Goal: Complete application form

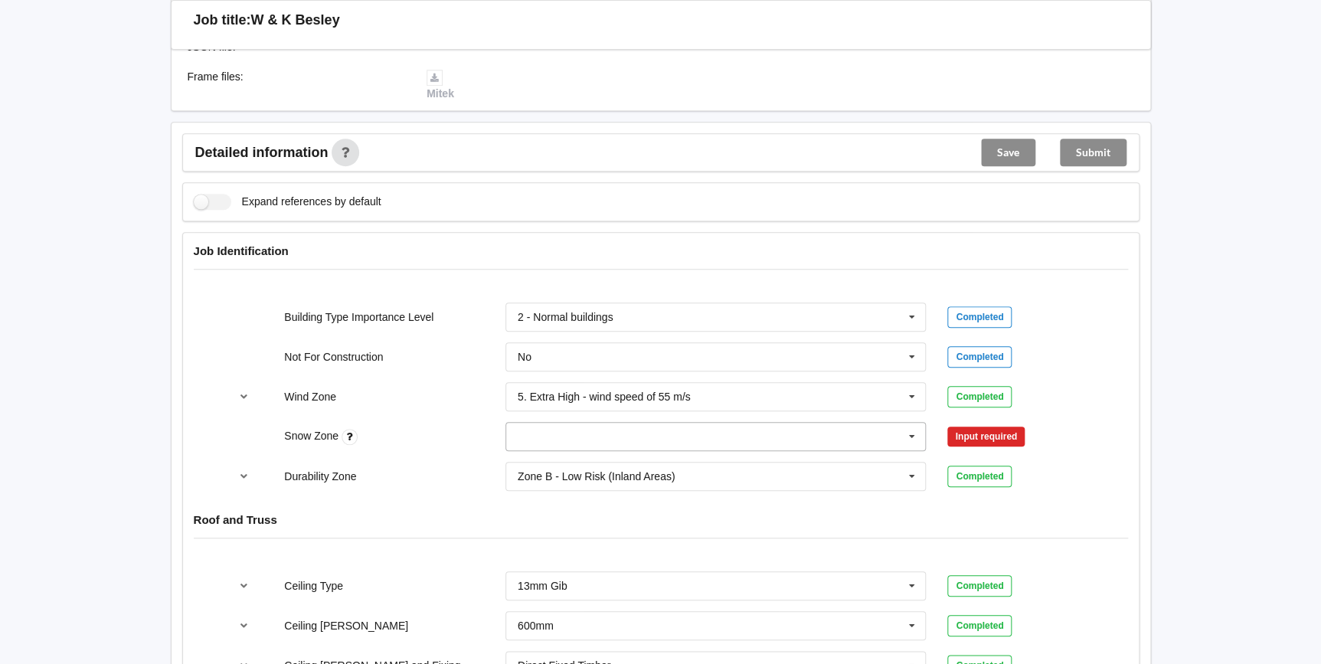
scroll to position [487, 0]
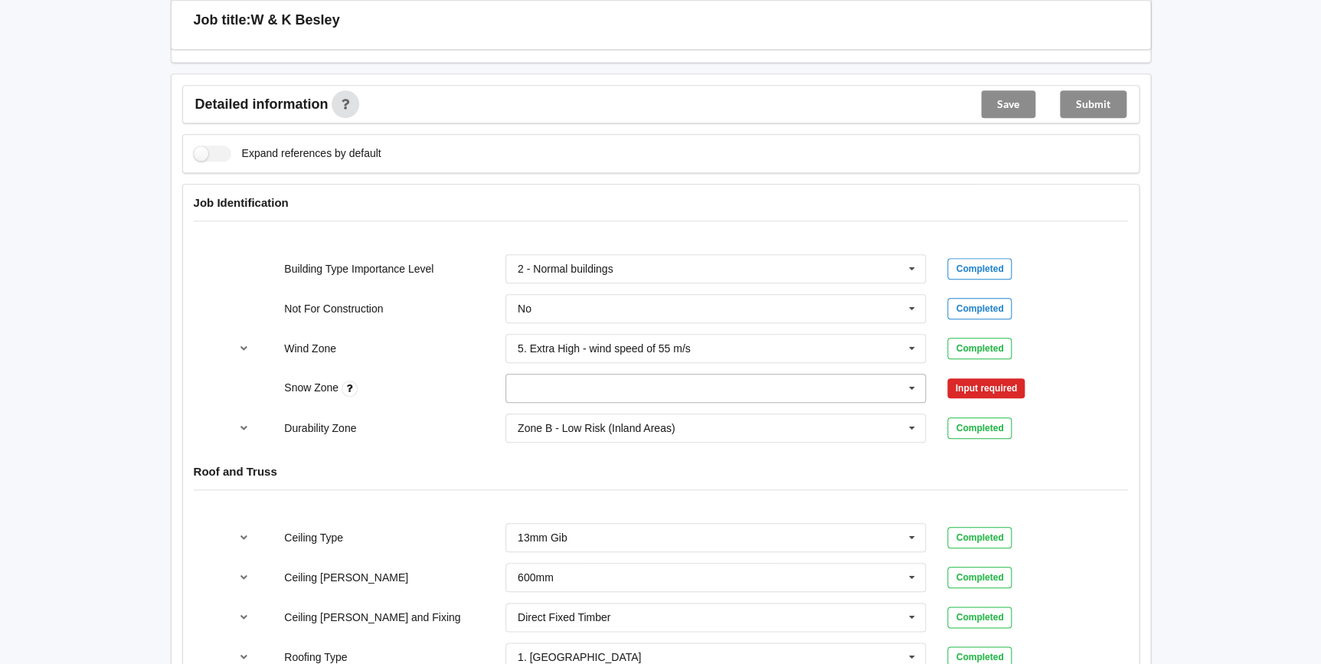
click at [913, 389] on icon at bounding box center [911, 388] width 23 height 28
click at [641, 416] on div "N0" at bounding box center [716, 416] width 420 height 28
click at [959, 387] on button "Confirm input" at bounding box center [992, 387] width 91 height 25
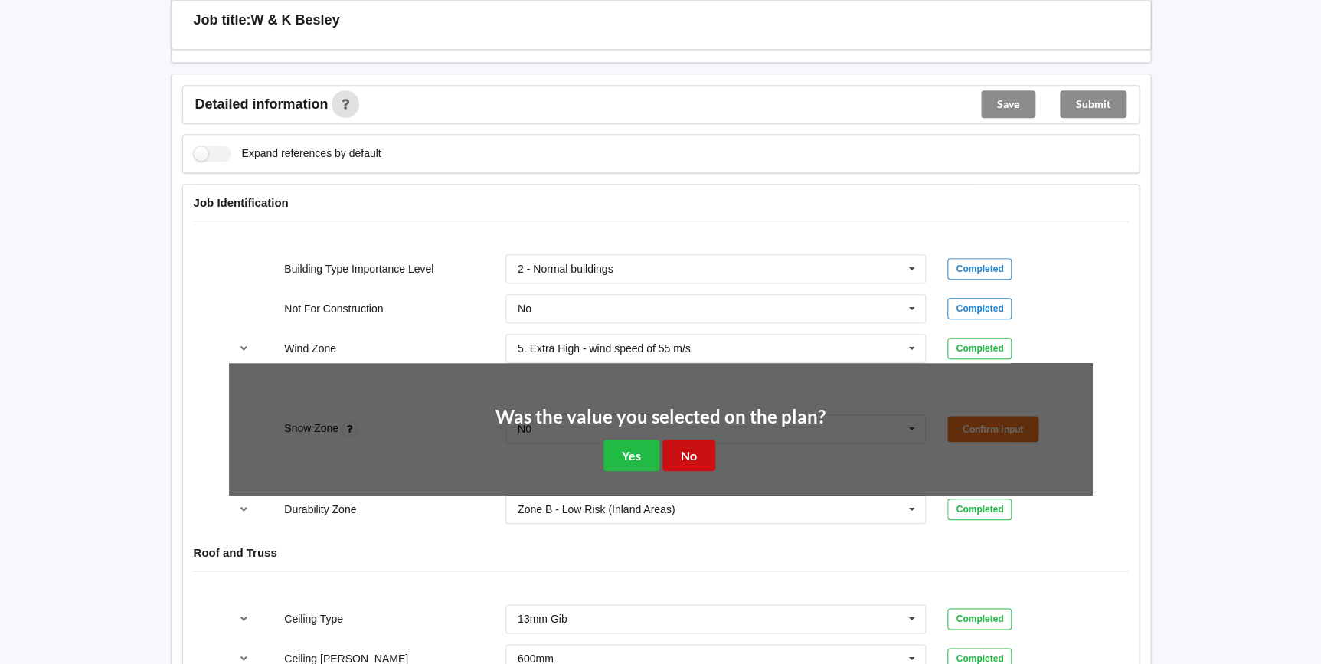
click at [696, 452] on button "No" at bounding box center [688, 454] width 53 height 31
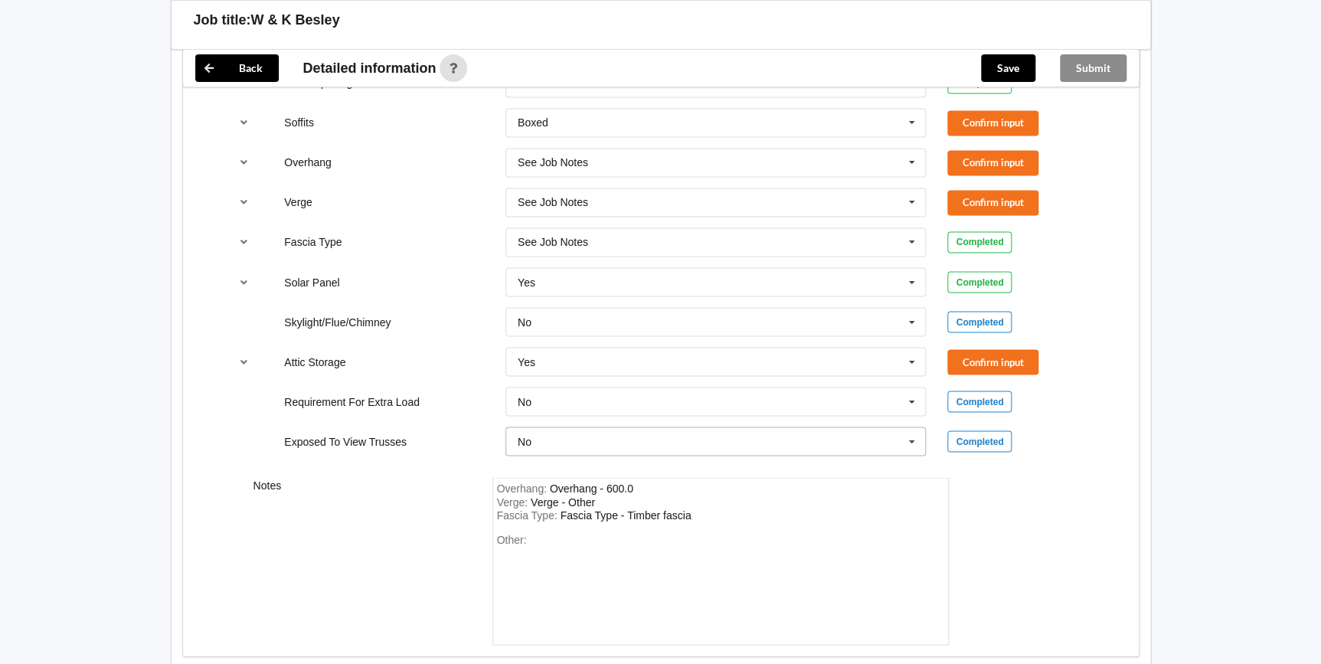
scroll to position [1060, 0]
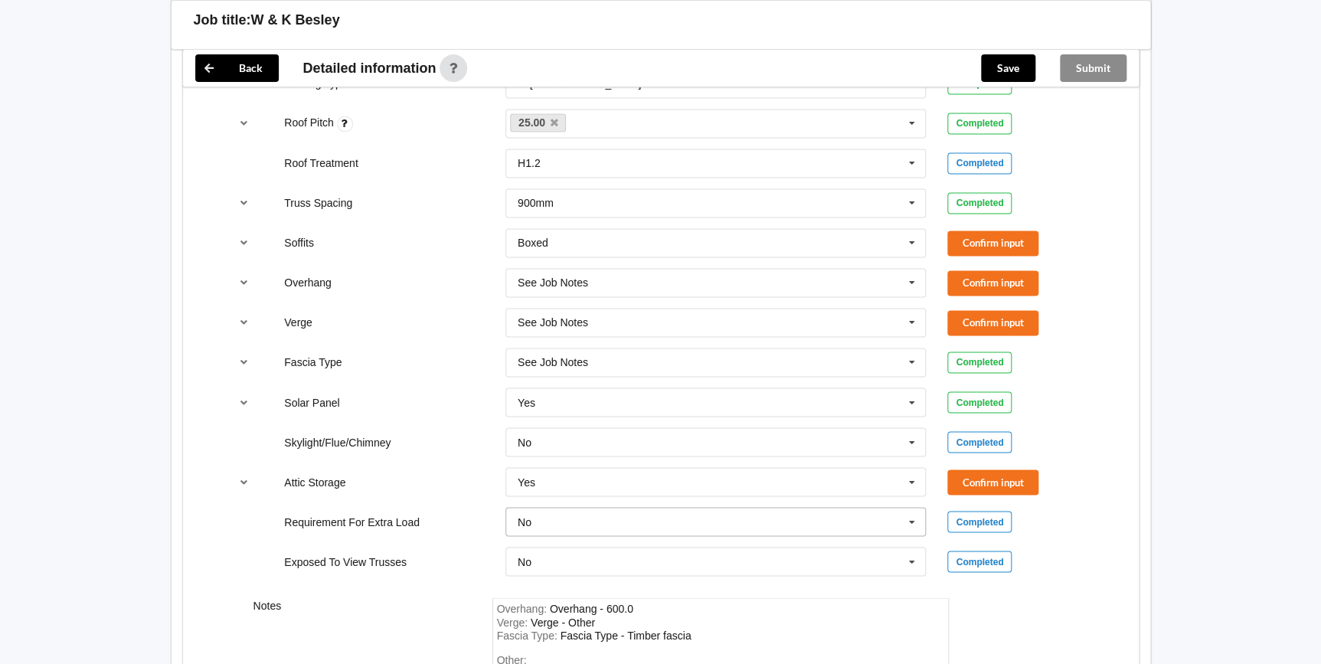
click at [908, 518] on icon at bounding box center [911, 522] width 23 height 28
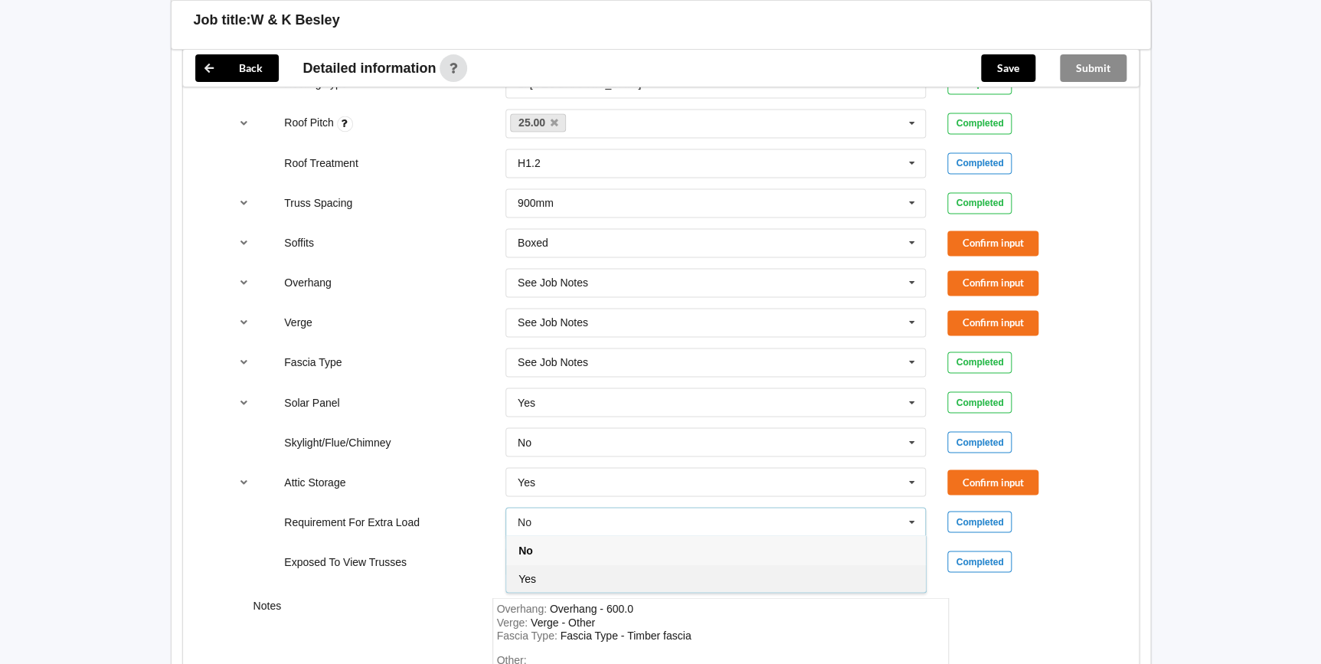
click at [540, 580] on div "Yes" at bounding box center [716, 578] width 420 height 28
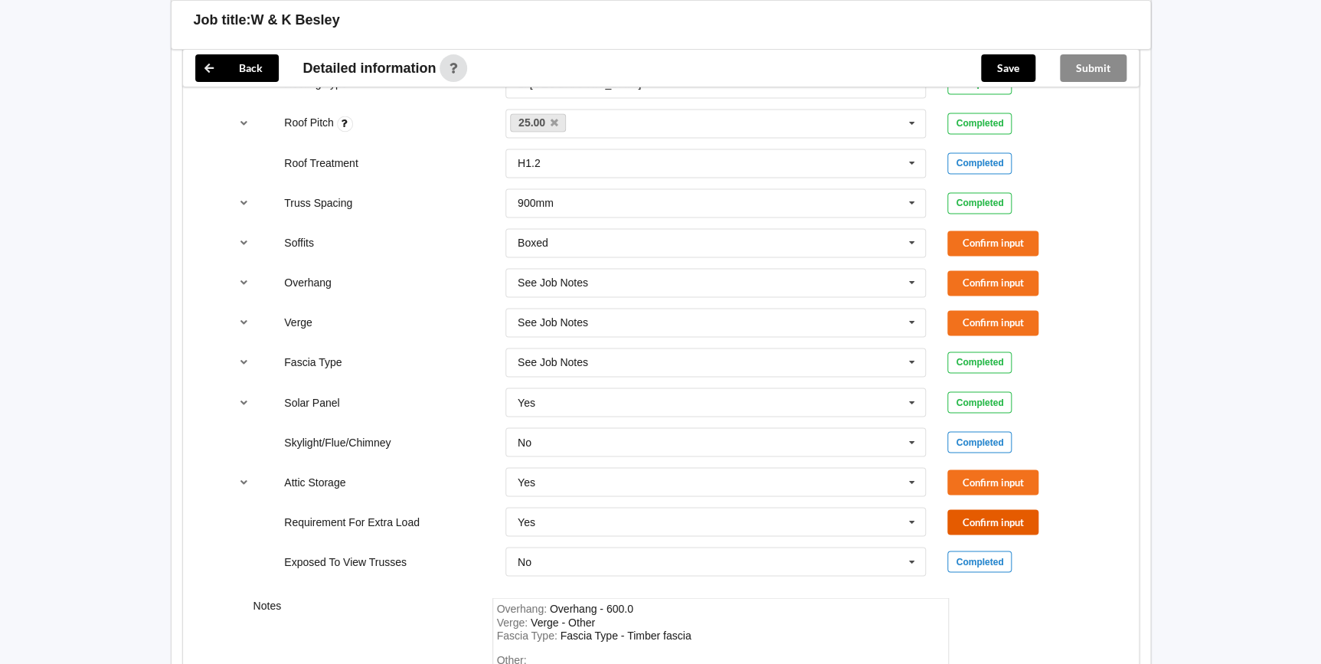
click at [1014, 521] on button "Confirm input" at bounding box center [992, 521] width 91 height 25
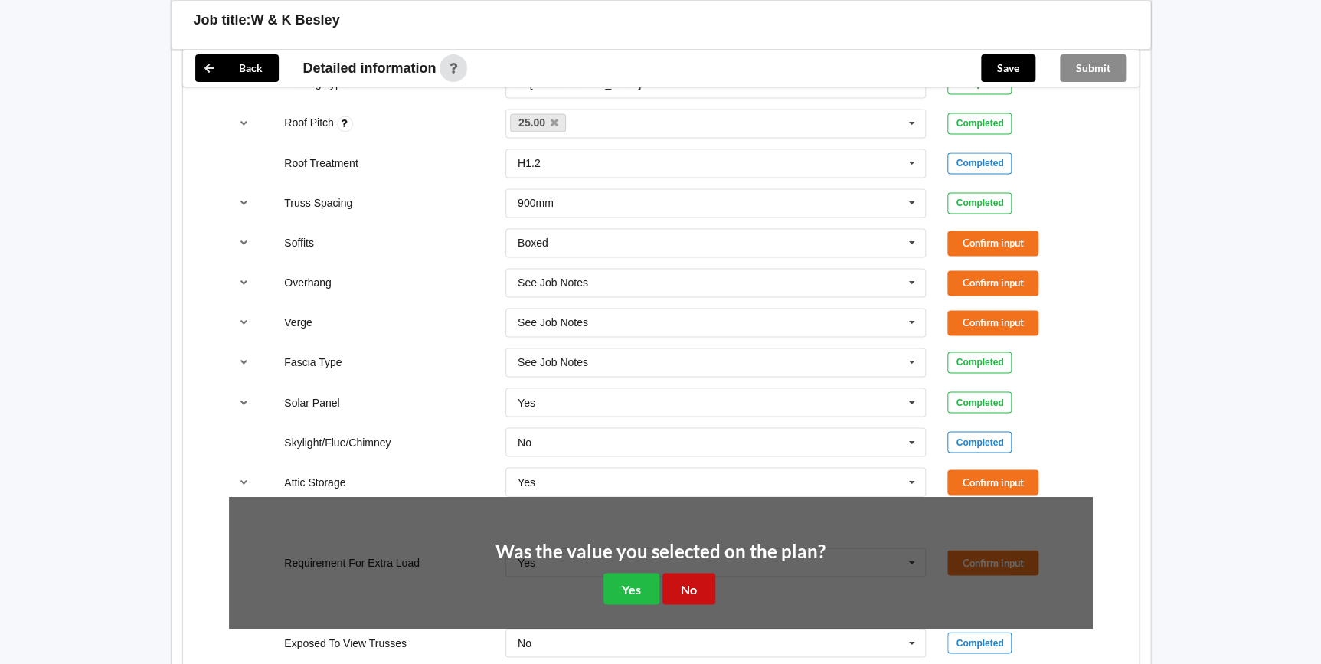
click at [694, 584] on button "No" at bounding box center [688, 588] width 53 height 31
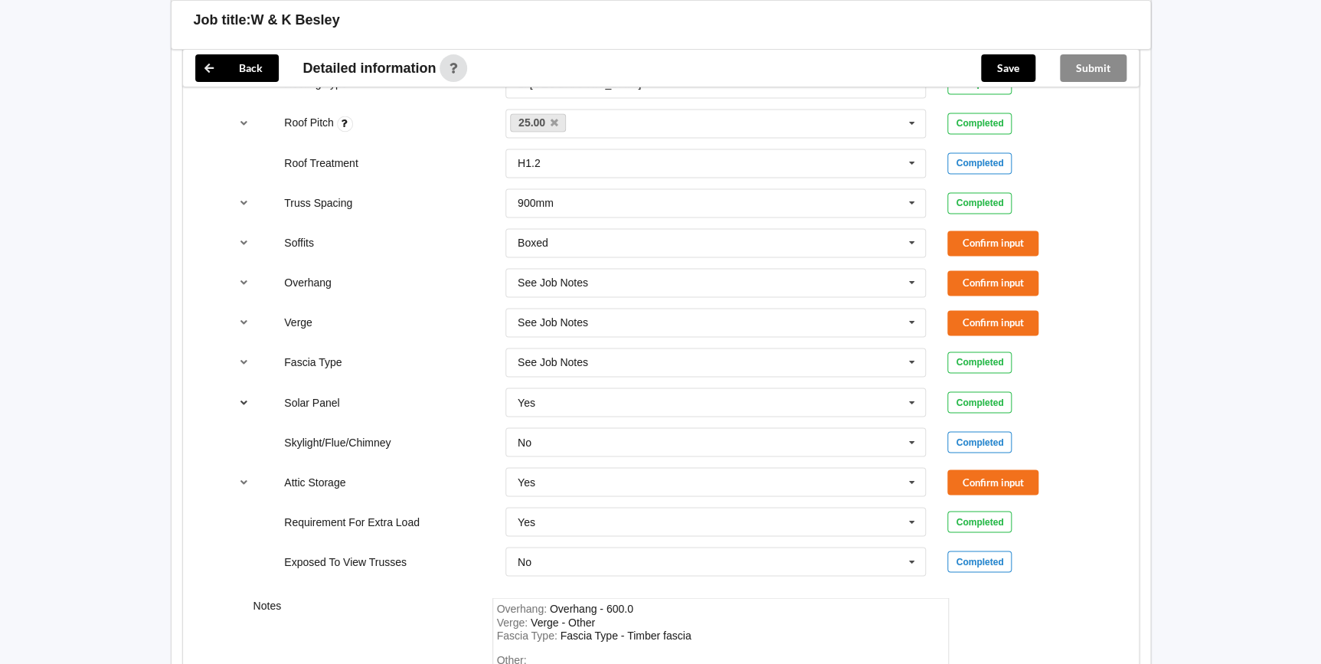
click at [245, 398] on icon "reference-toggle" at bounding box center [243, 401] width 13 height 9
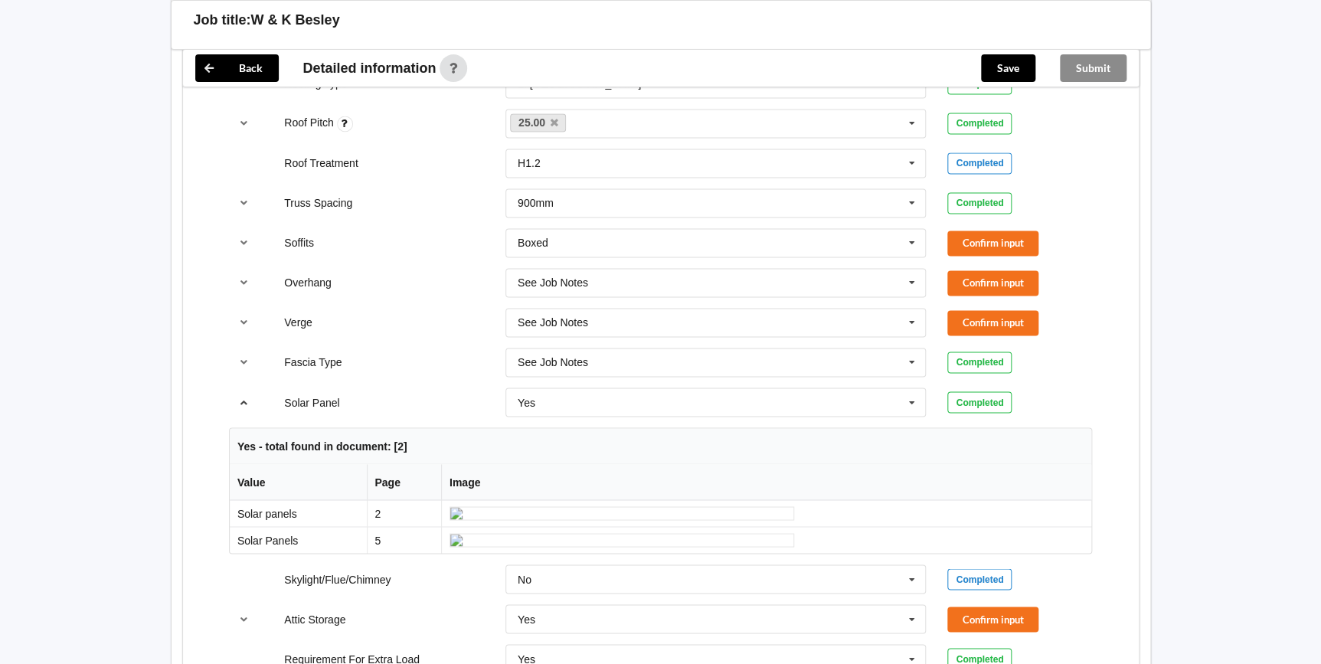
click at [245, 398] on icon "reference-toggle" at bounding box center [243, 401] width 13 height 9
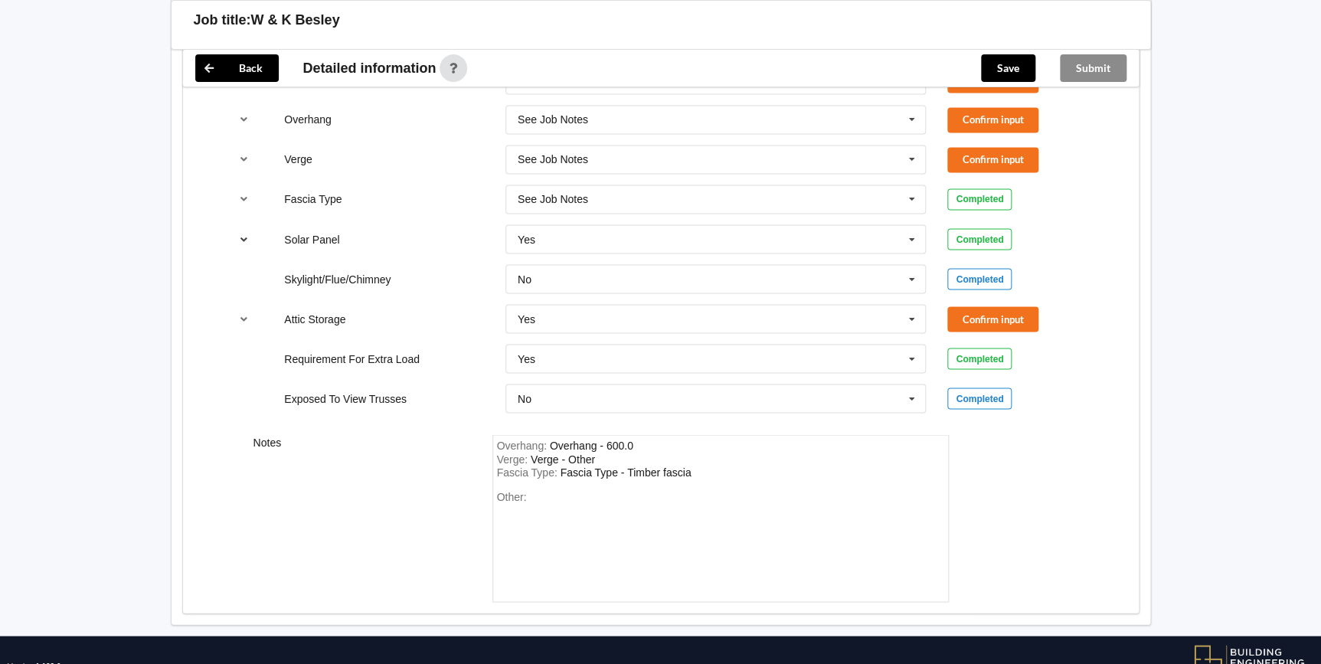
scroll to position [1269, 0]
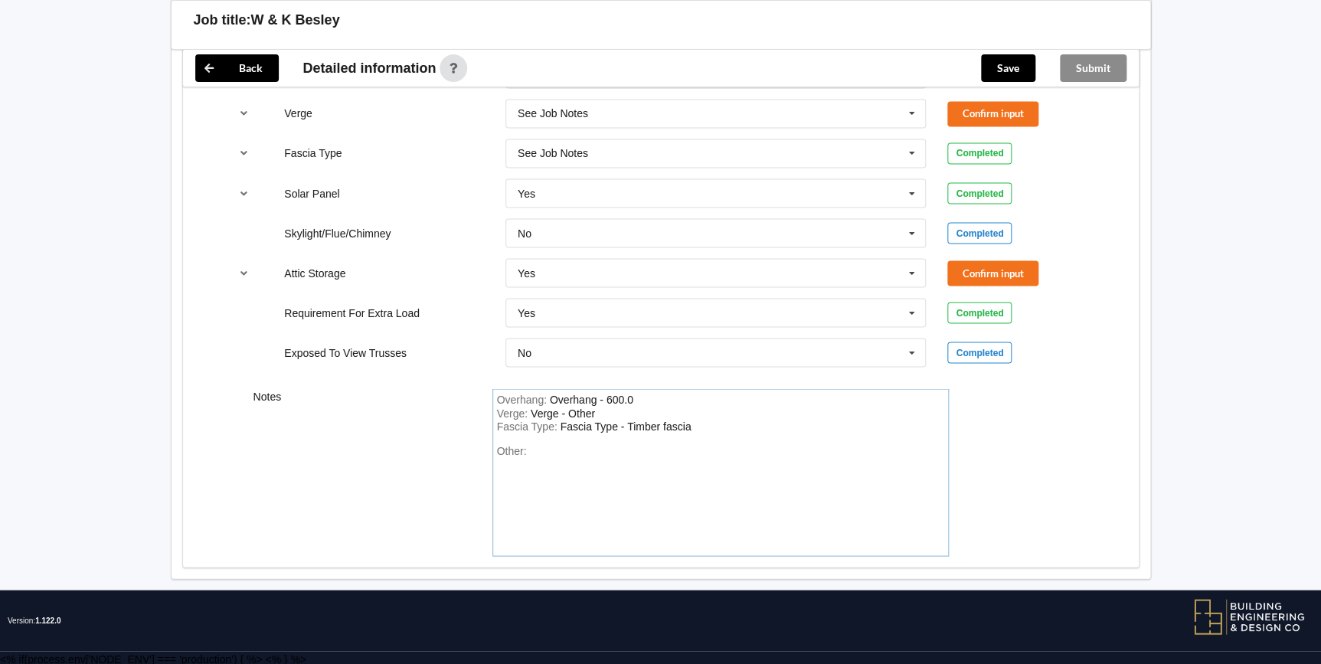
click at [536, 452] on div "Other:" at bounding box center [720, 497] width 447 height 107
drag, startPoint x: 537, startPoint y: 450, endPoint x: 562, endPoint y: 496, distance: 52.1
click at [561, 515] on div "Other:" at bounding box center [720, 497] width 447 height 107
click at [544, 451] on div "Other:" at bounding box center [720, 497] width 447 height 107
drag, startPoint x: 541, startPoint y: 451, endPoint x: 599, endPoint y: 441, distance: 58.3
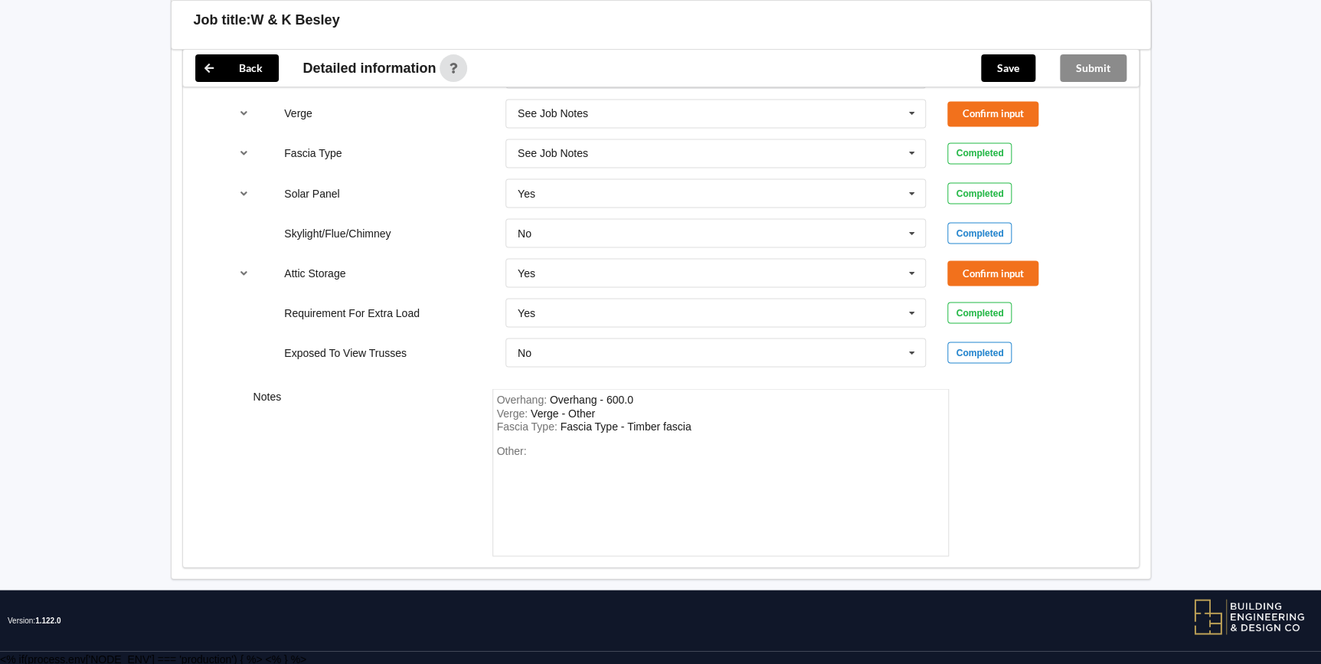
click at [528, 466] on div "Other:" at bounding box center [720, 497] width 447 height 107
drag, startPoint x: 571, startPoint y: 456, endPoint x: 550, endPoint y: 451, distance: 21.9
click at [550, 451] on div "Other:" at bounding box center [720, 497] width 447 height 107
click at [546, 446] on div "Other:" at bounding box center [720, 497] width 447 height 107
click at [534, 448] on div "Other:" at bounding box center [720, 497] width 447 height 107
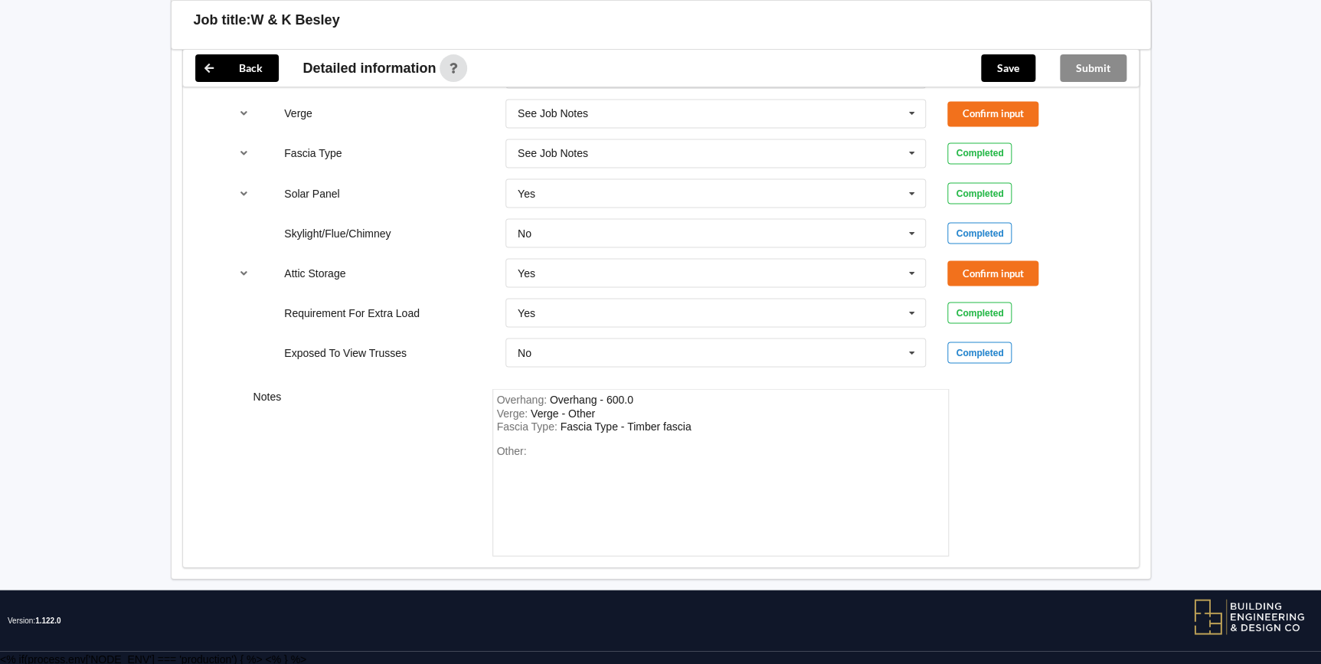
click at [696, 433] on div "Overhang : Overhang - 600.0 Verge : Verge - Other Fascia Type : Fascia Type - T…" at bounding box center [720, 472] width 456 height 168
click at [695, 424] on div "Fascia Type : Fascia Type - Timber fascia" at bounding box center [720, 427] width 447 height 14
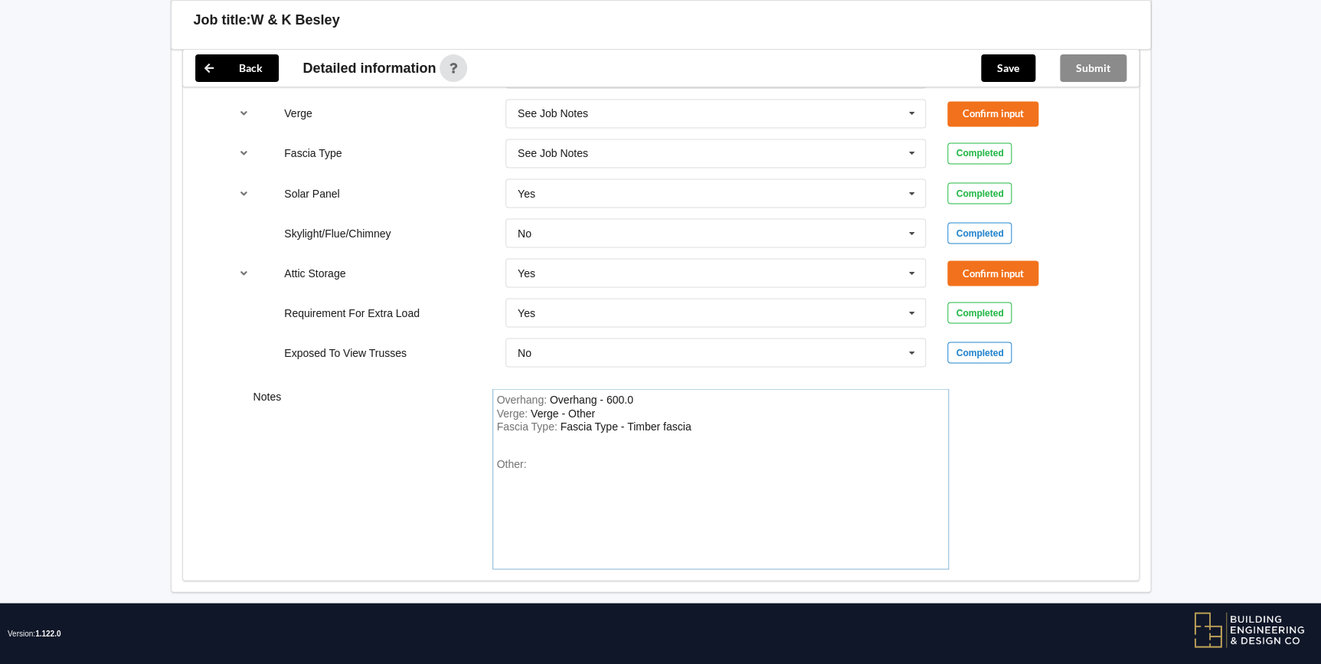
drag, startPoint x: 499, startPoint y: 436, endPoint x: 711, endPoint y: 462, distance: 213.6
click at [711, 462] on div "Other:" at bounding box center [720, 510] width 447 height 107
click at [691, 422] on div "Fascia Type : Fascia Type - Timber fascia" at bounding box center [720, 433] width 447 height 27
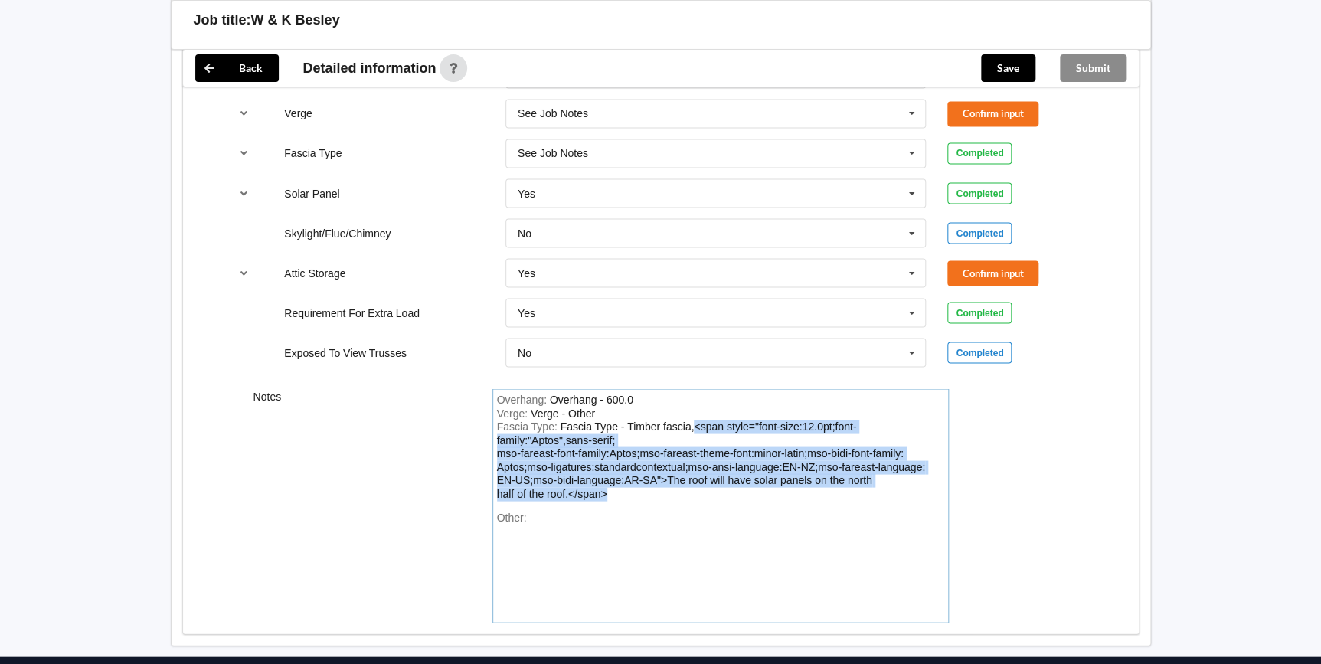
drag, startPoint x: 613, startPoint y: 492, endPoint x: 693, endPoint y: 414, distance: 111.5
click at [693, 414] on div "Overhang : Overhang - 600.0 Verge : Verge - Other Fascia Type : Fascia Type - T…" at bounding box center [720, 505] width 456 height 234
drag, startPoint x: 613, startPoint y: 493, endPoint x: 692, endPoint y: 424, distance: 104.7
click at [692, 424] on div "Fascia Type : Fascia Type - Timber fascia,<span style="font-size:12.0pt;font-fa…" at bounding box center [720, 460] width 447 height 80
drag, startPoint x: 694, startPoint y: 423, endPoint x: 727, endPoint y: 494, distance: 77.8
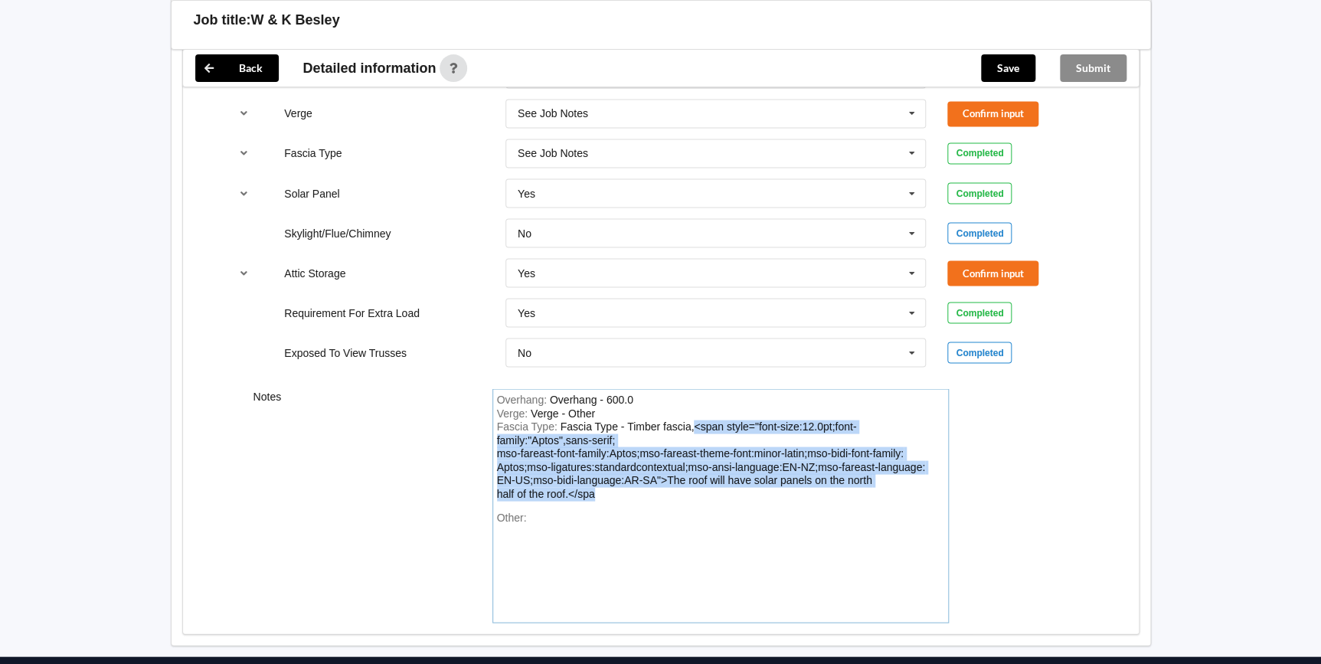
click at [727, 494] on div "Fascia Type : Fascia Type - Timber fascia,<span style="font-size:12.0pt;font-fa…" at bounding box center [720, 460] width 447 height 80
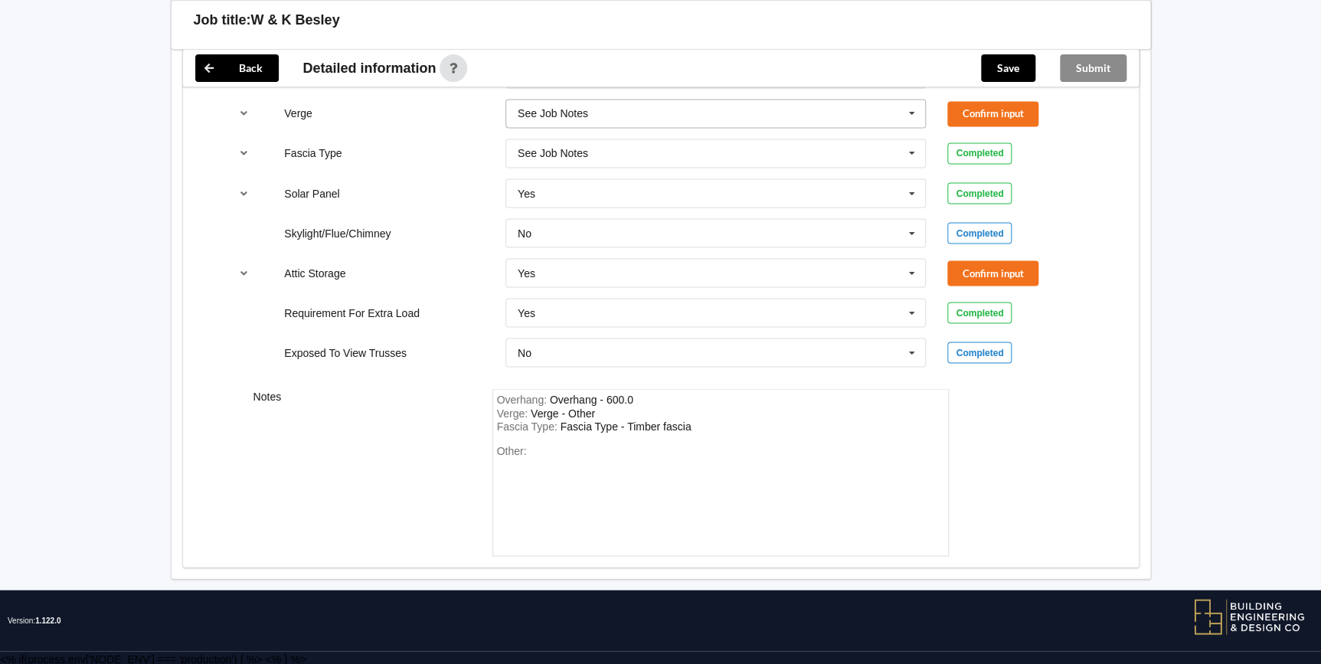
click at [919, 116] on icon at bounding box center [911, 114] width 23 height 28
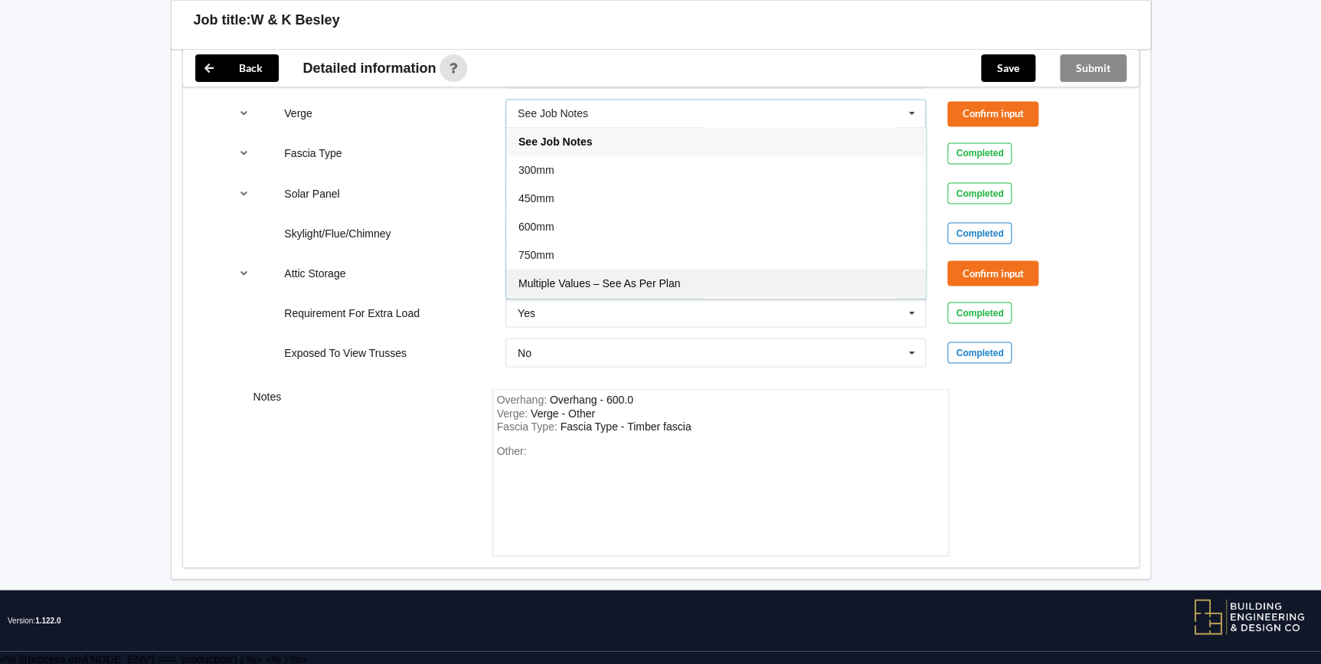
click at [652, 280] on span "Multiple Values – See As Per Plan" at bounding box center [599, 283] width 162 height 12
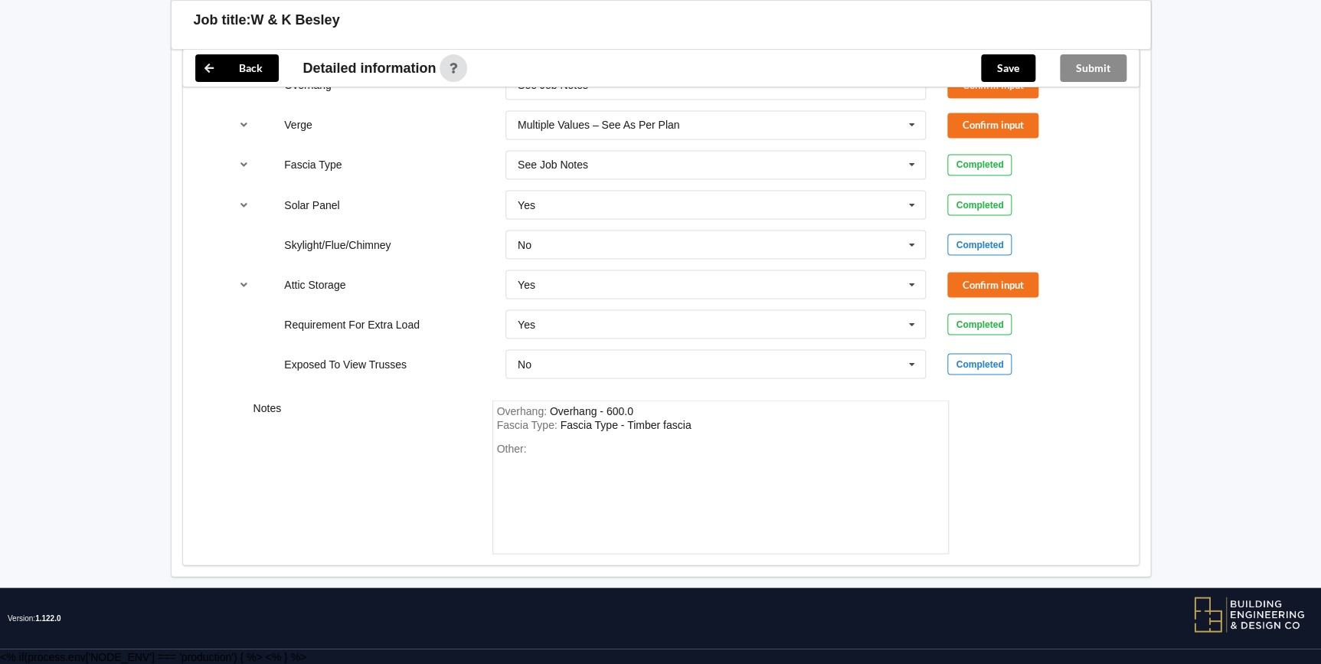
scroll to position [1256, 0]
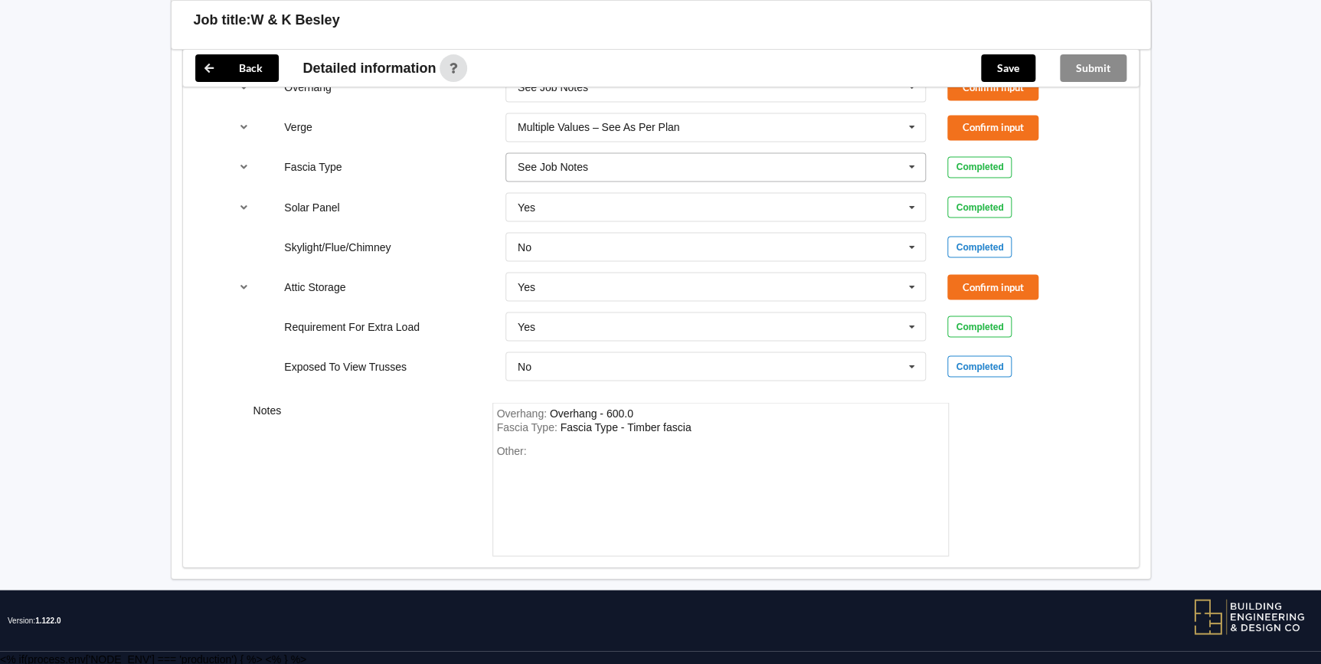
click at [913, 162] on icon at bounding box center [911, 167] width 23 height 28
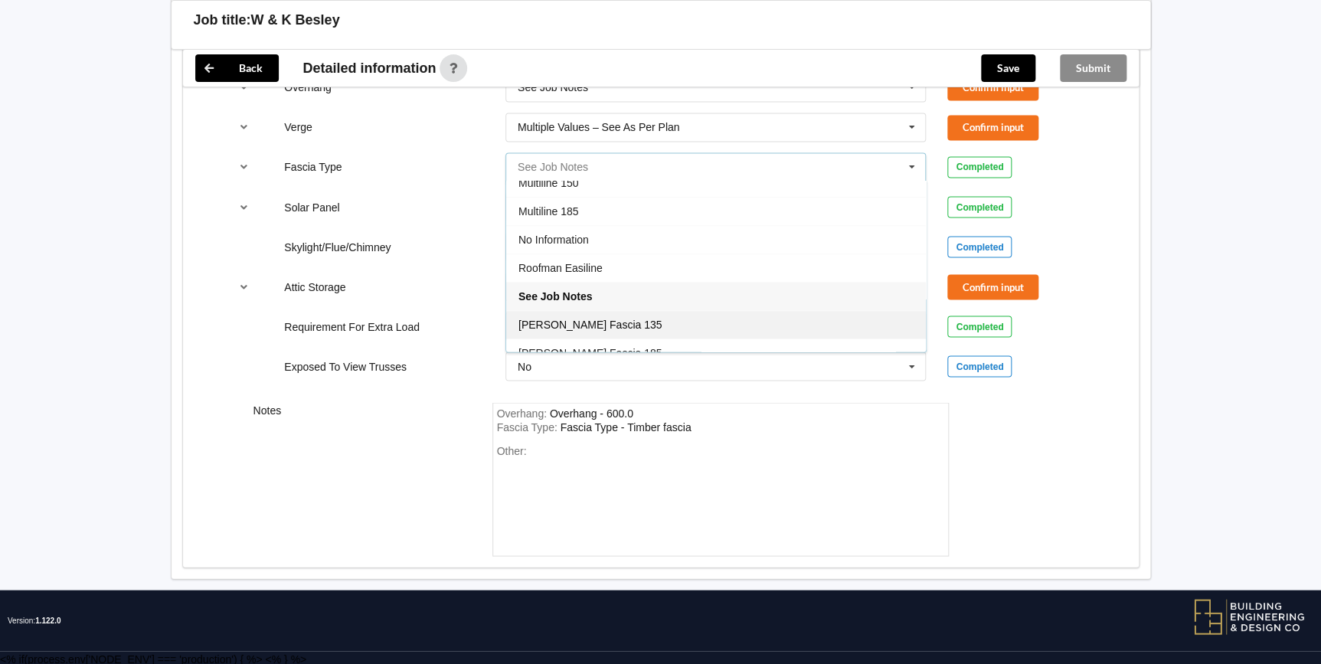
scroll to position [506, 0]
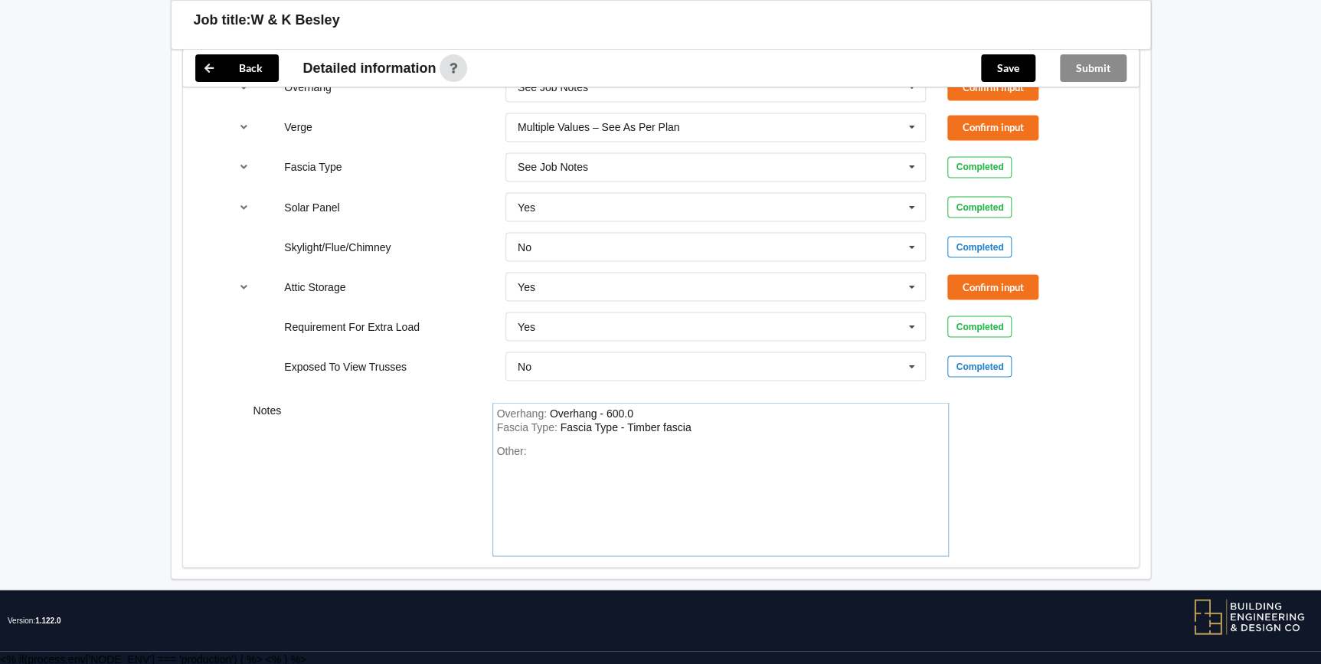
click at [789, 440] on div "Overhang : Overhang - 600.0 Fascia Type : Fascia Type - Timber fascia Other:" at bounding box center [720, 479] width 456 height 154
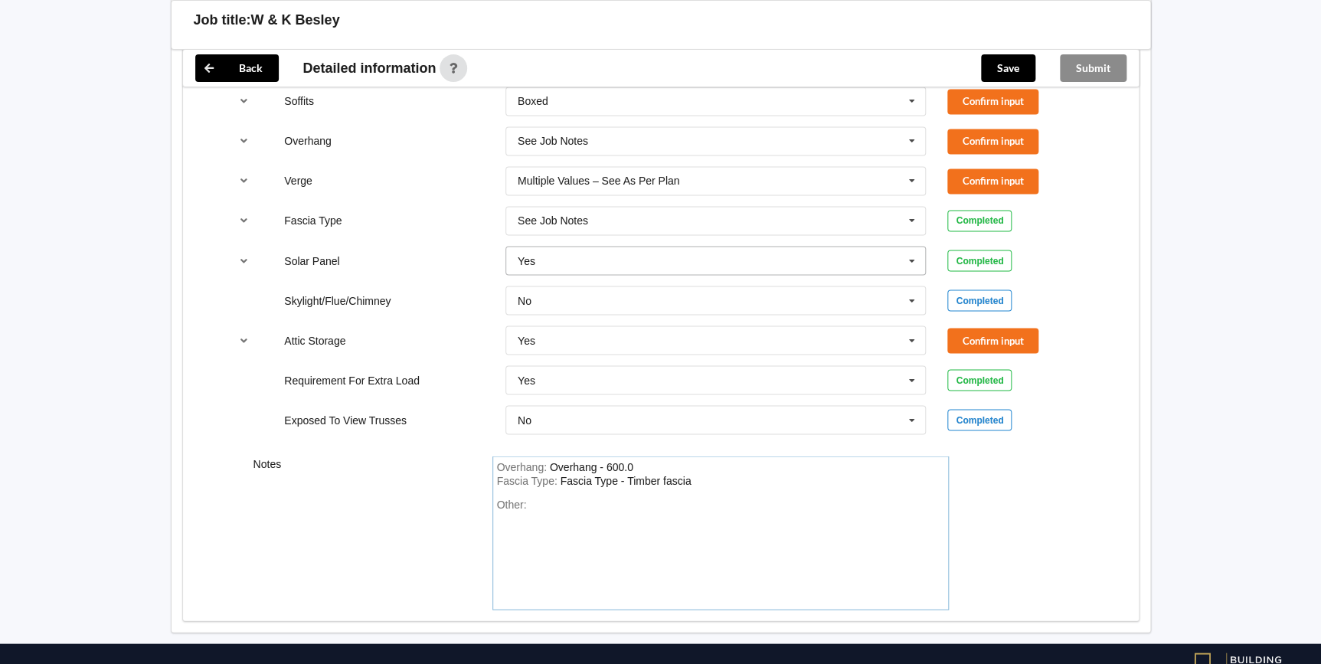
scroll to position [1117, 0]
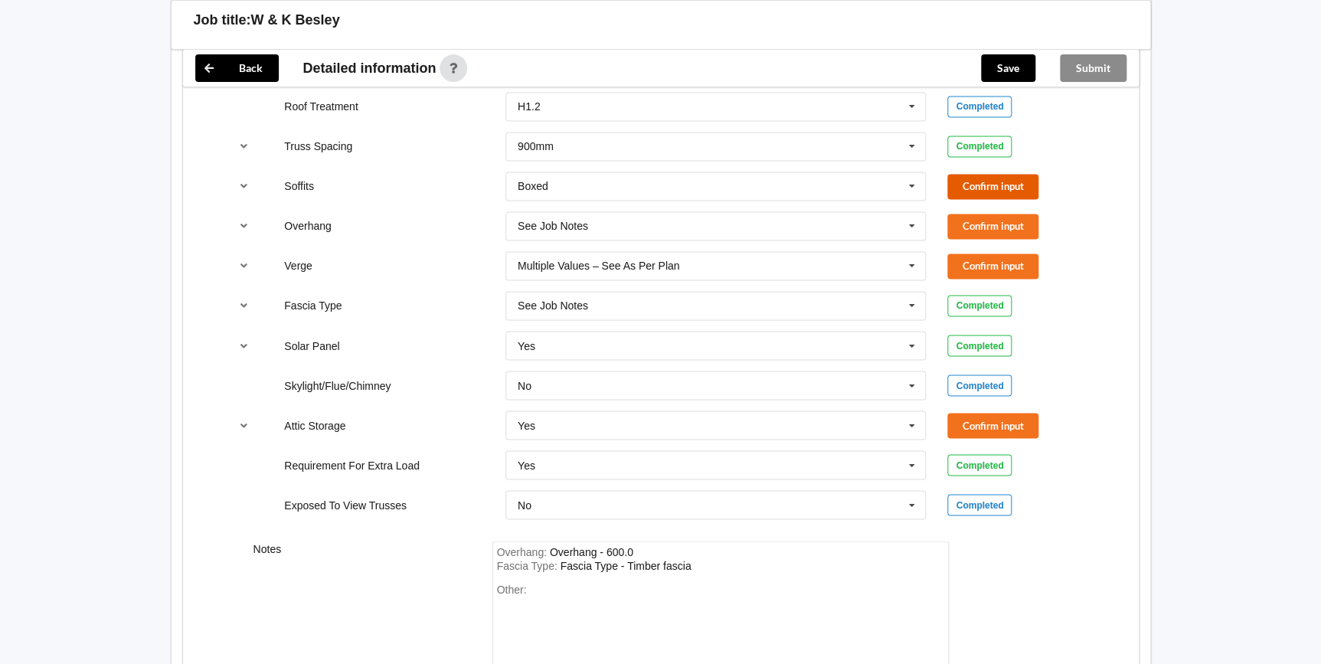
click at [957, 177] on button "Confirm input" at bounding box center [992, 186] width 91 height 25
click at [980, 224] on button "Confirm input" at bounding box center [992, 226] width 91 height 25
click at [985, 260] on button "Confirm input" at bounding box center [992, 265] width 91 height 25
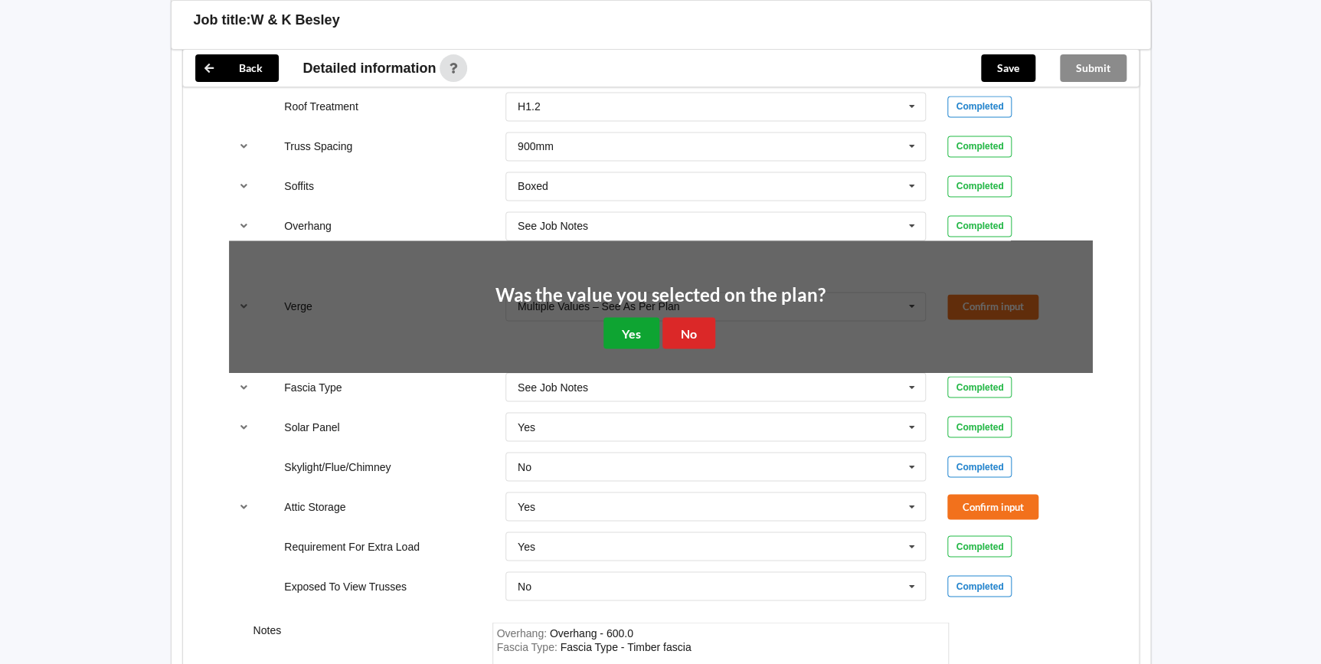
click at [639, 335] on button "Yes" at bounding box center [631, 332] width 56 height 31
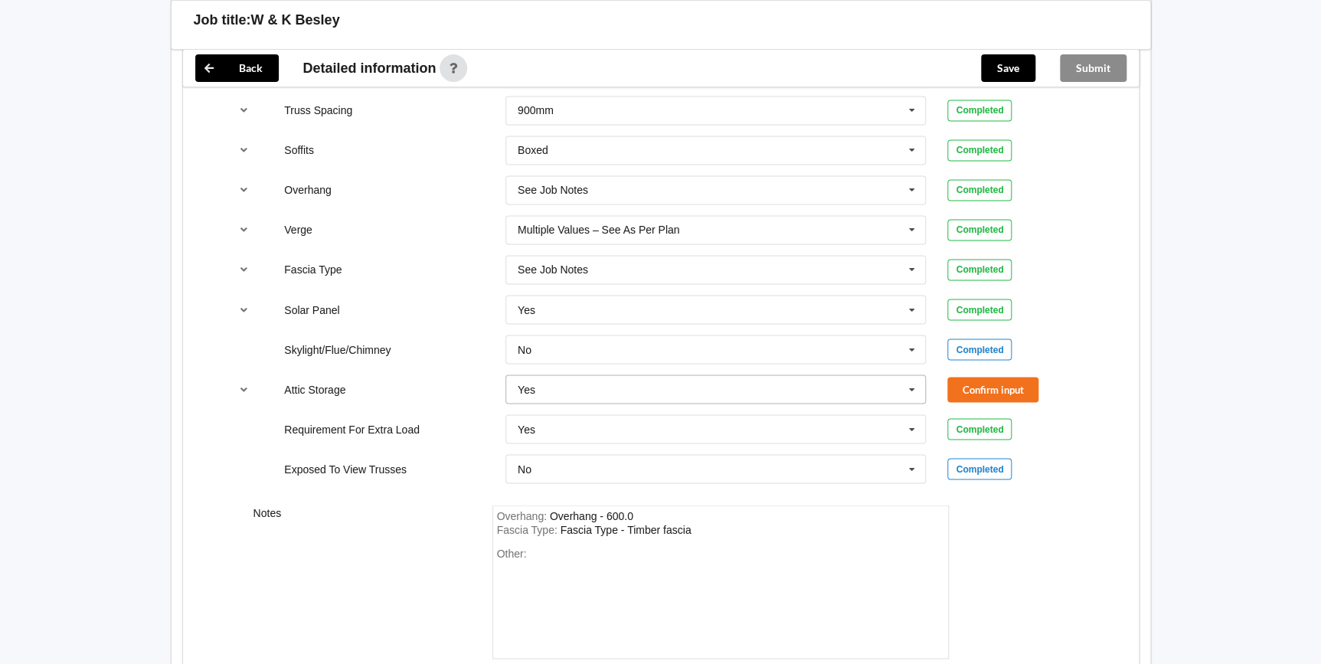
scroll to position [1256, 0]
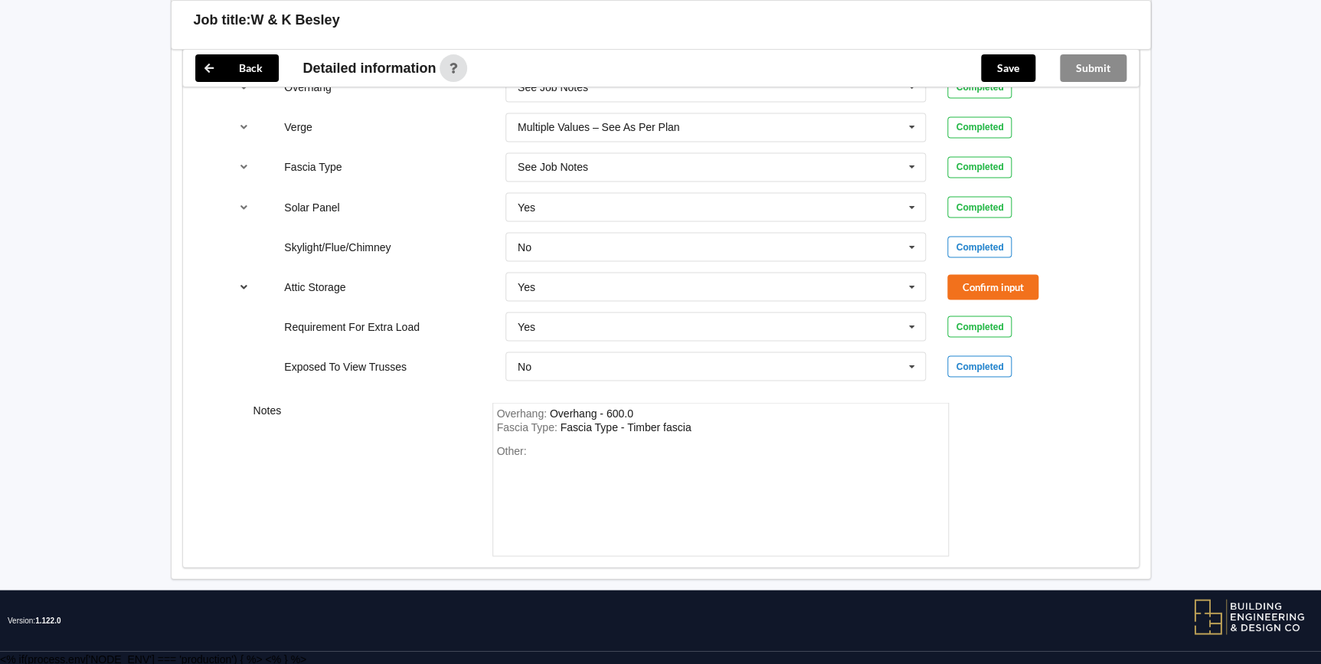
click at [244, 283] on icon "reference-toggle" at bounding box center [243, 285] width 13 height 9
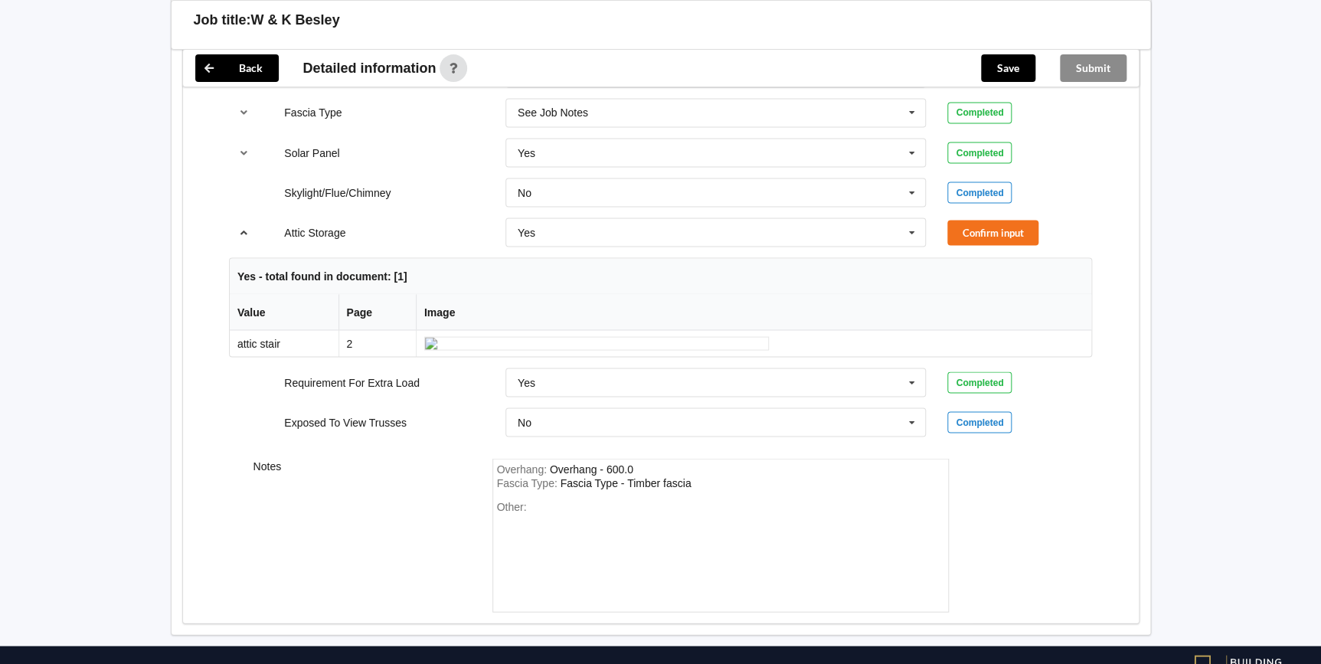
click at [245, 234] on icon "reference-toggle" at bounding box center [243, 231] width 13 height 9
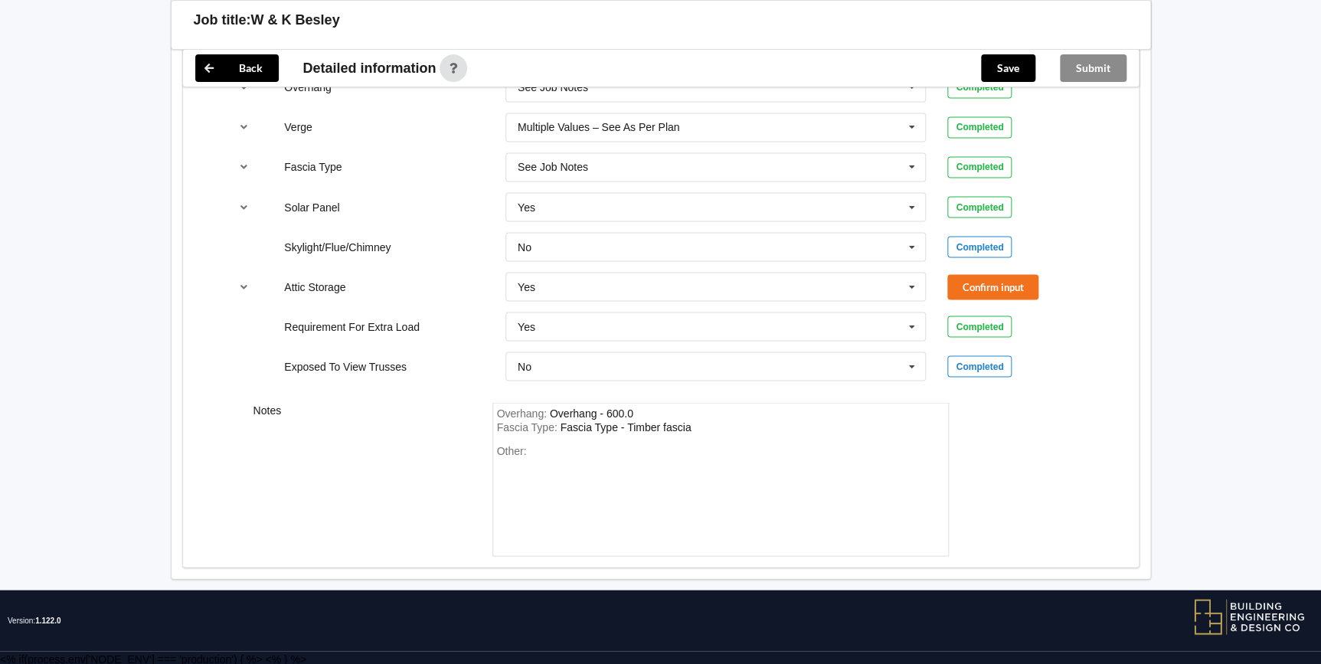
click at [528, 451] on div "Other:" at bounding box center [720, 497] width 447 height 107
click at [549, 444] on div "Other:" at bounding box center [720, 497] width 447 height 107
click at [524, 446] on span "Other:" at bounding box center [512, 450] width 30 height 12
click at [524, 447] on span "Other:" at bounding box center [512, 450] width 30 height 12
click at [693, 452] on div "Other: solar panels on north side of roof" at bounding box center [720, 497] width 447 height 107
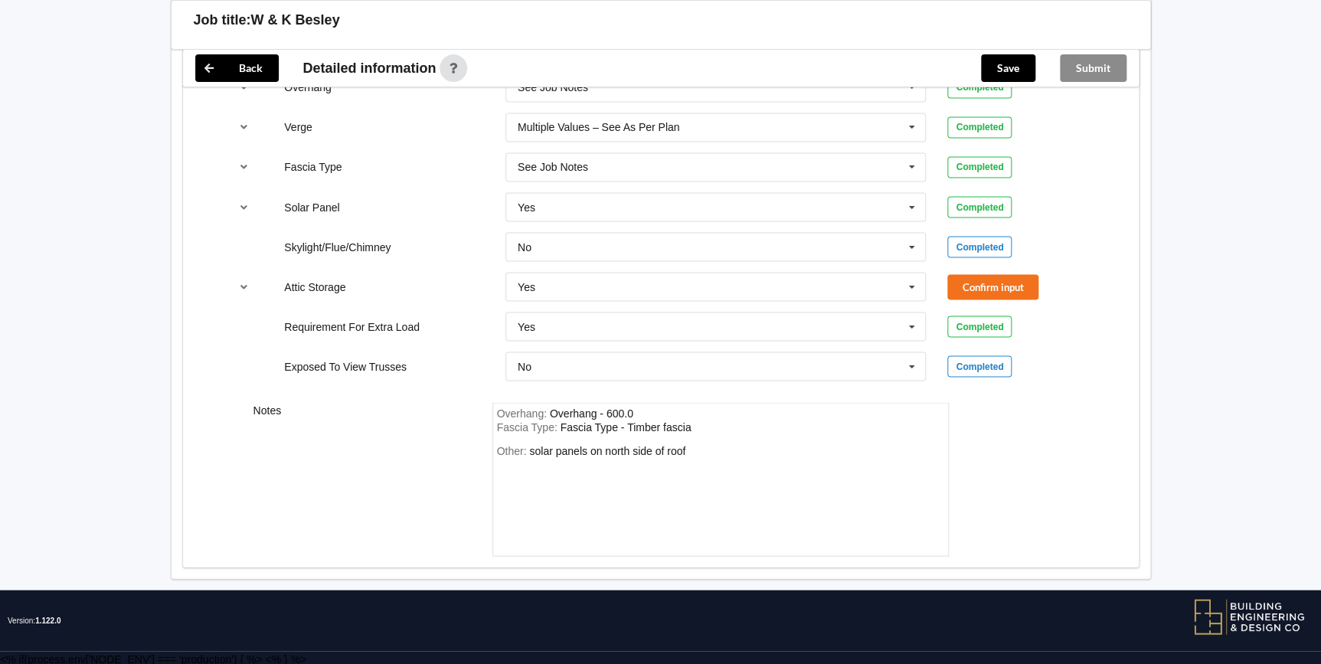
click at [687, 446] on div "Other: solar panels on north side of roof" at bounding box center [720, 497] width 447 height 107
click at [686, 449] on div "Other: solar panels on north side of roof" at bounding box center [720, 497] width 447 height 107
click at [681, 446] on div "solar panels on north side of roof" at bounding box center [607, 450] width 156 height 12
click at [684, 448] on div "Other: solar panels on north side of roof" at bounding box center [720, 497] width 447 height 107
click at [919, 283] on icon at bounding box center [911, 287] width 23 height 28
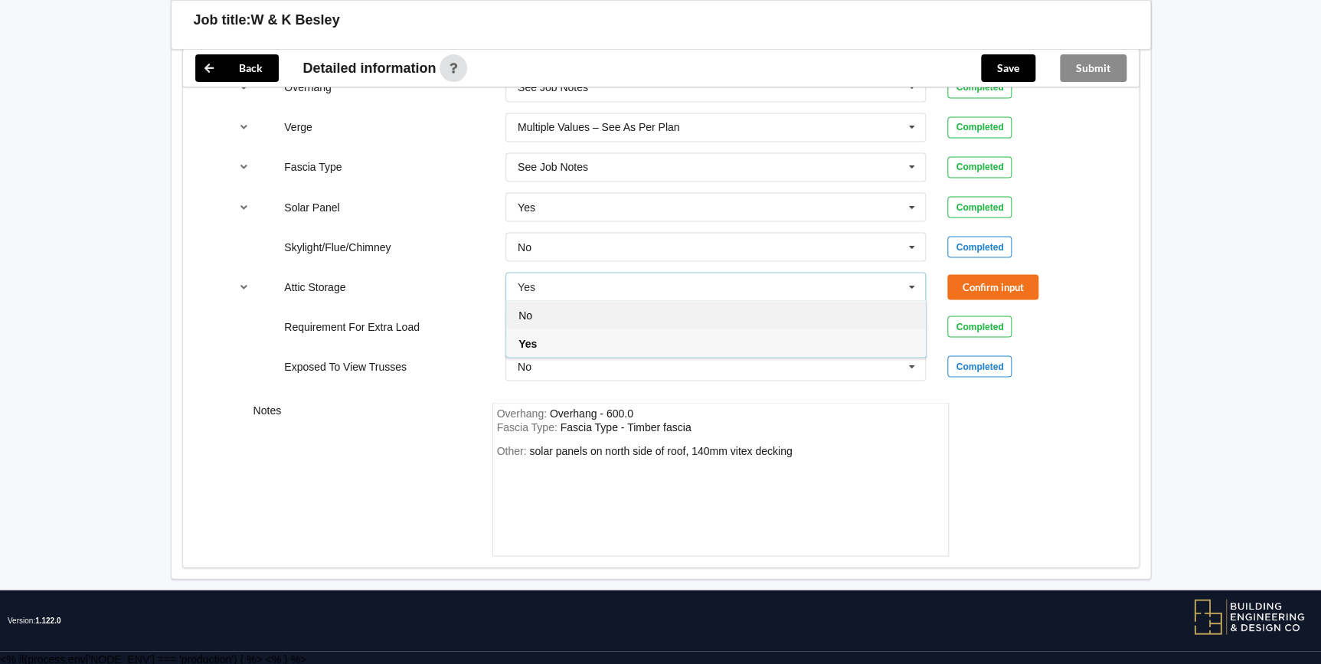
click at [573, 317] on div "No" at bounding box center [716, 314] width 420 height 28
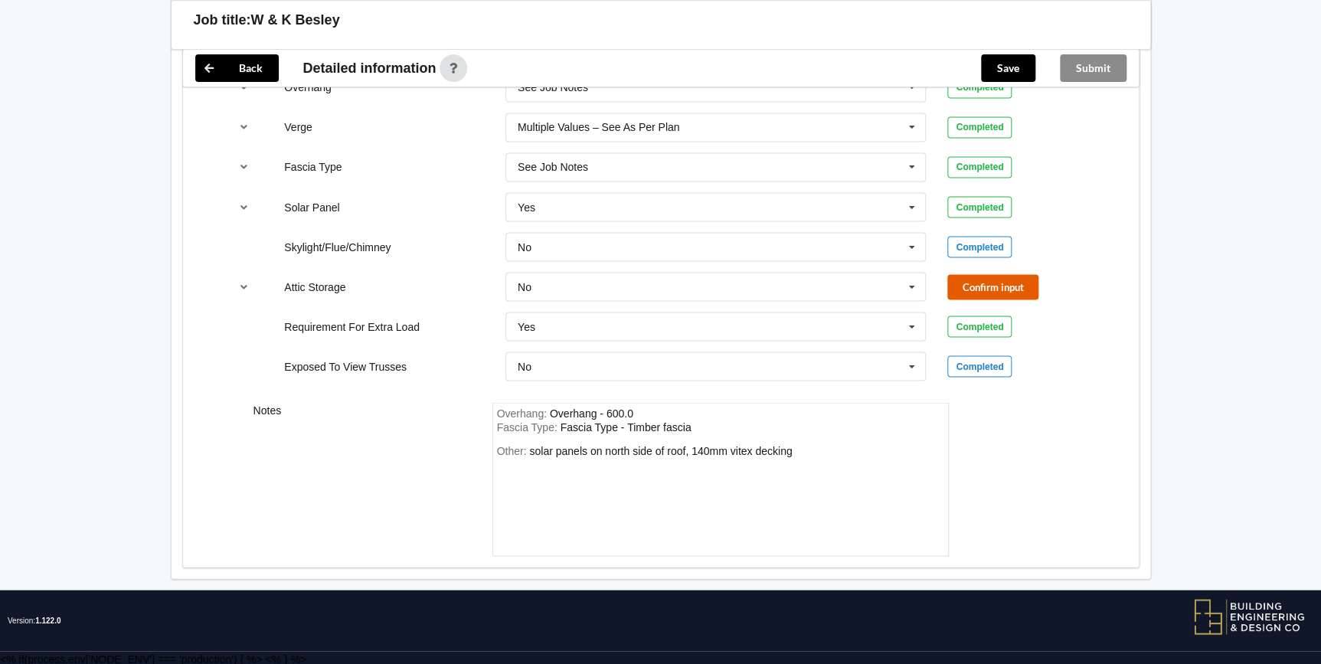
click at [992, 284] on button "Confirm input" at bounding box center [992, 286] width 91 height 25
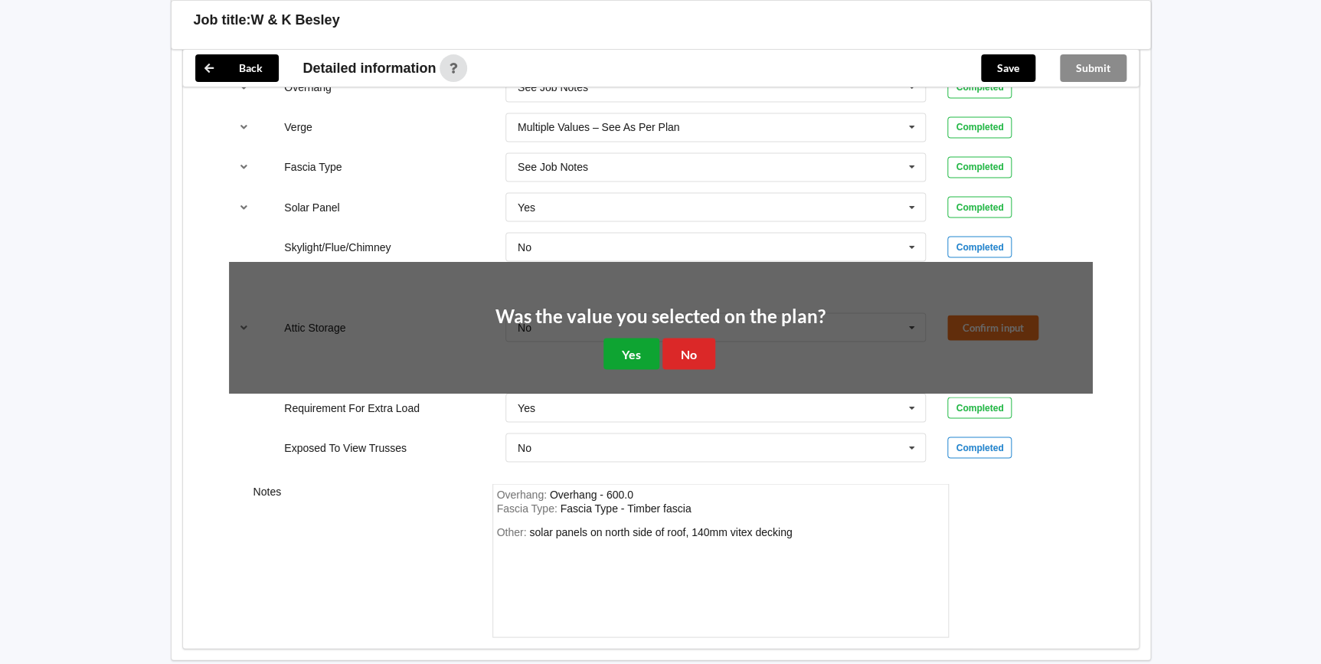
click at [632, 354] on button "Yes" at bounding box center [631, 353] width 56 height 31
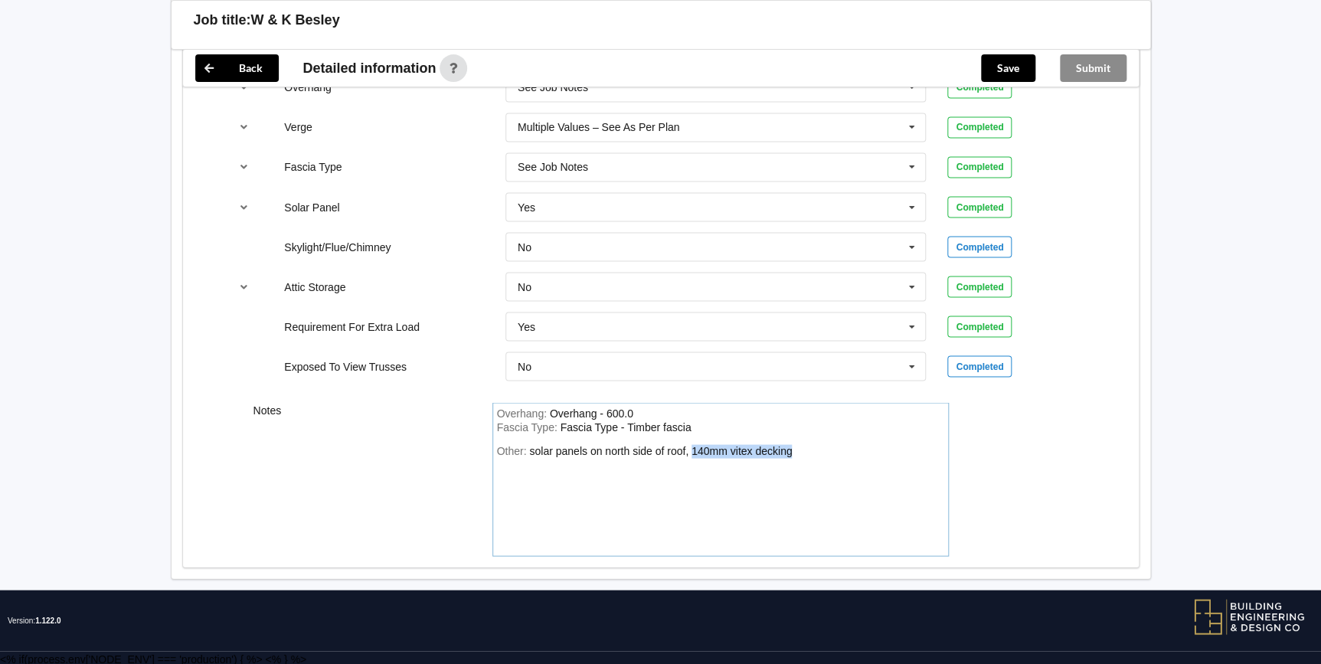
drag, startPoint x: 759, startPoint y: 449, endPoint x: 691, endPoint y: 452, distance: 68.2
click at [691, 452] on div "Other: solar panels on north side of roof, 140mm vitex decking" at bounding box center [720, 497] width 447 height 107
click at [1017, 62] on button "Save" at bounding box center [1008, 68] width 54 height 28
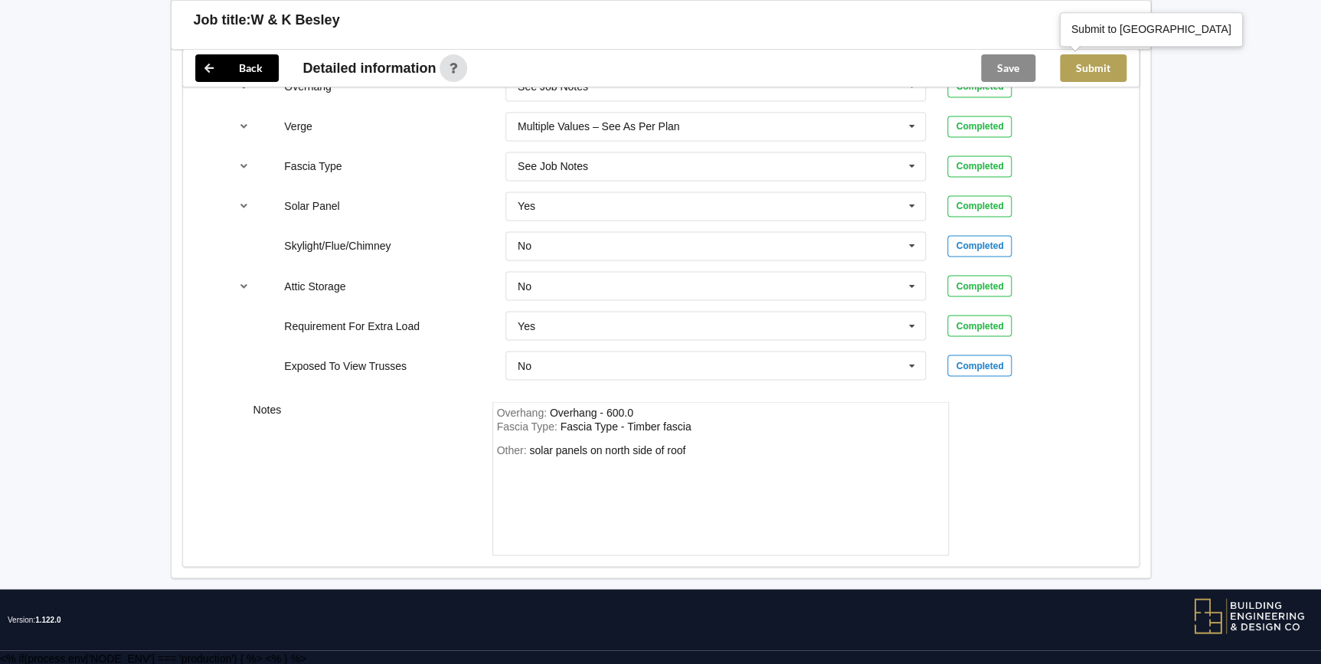
click at [1095, 61] on button "Submit" at bounding box center [1093, 68] width 67 height 28
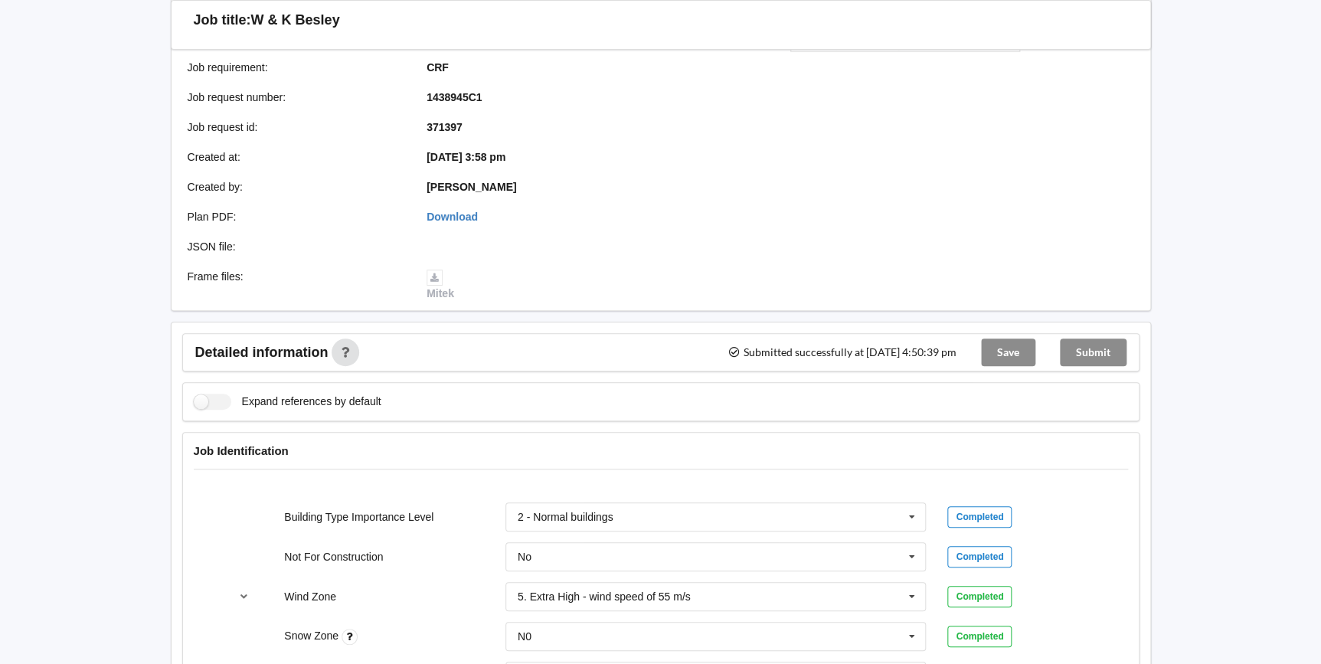
scroll to position [0, 0]
